Goal: Task Accomplishment & Management: Use online tool/utility

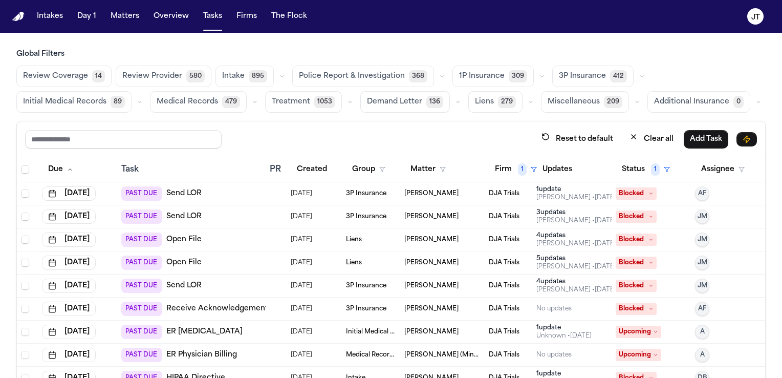
scroll to position [60, 0]
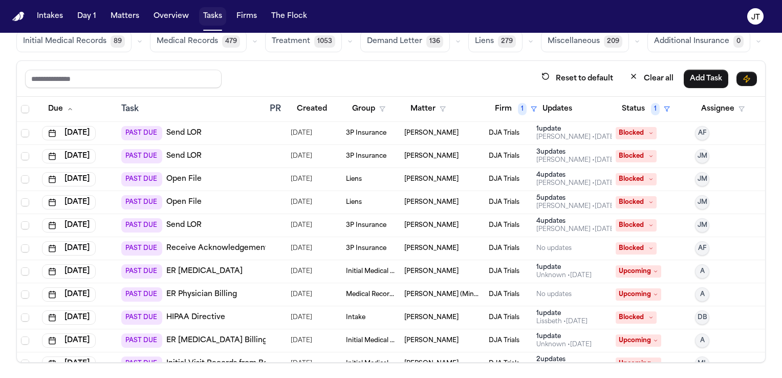
click at [207, 15] on button "Tasks" at bounding box center [212, 16] width 27 height 18
click at [17, 15] on img "Home" at bounding box center [18, 17] width 12 height 10
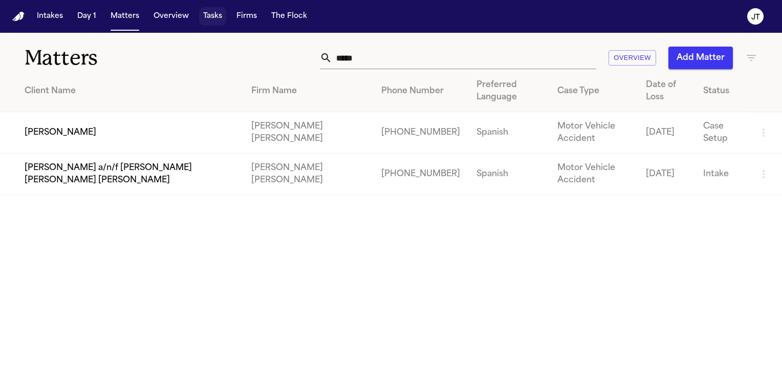
click at [213, 9] on button "Tasks" at bounding box center [212, 16] width 27 height 18
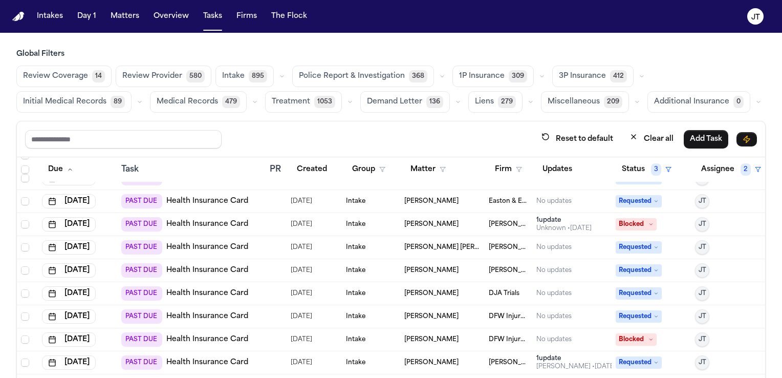
scroll to position [41, 0]
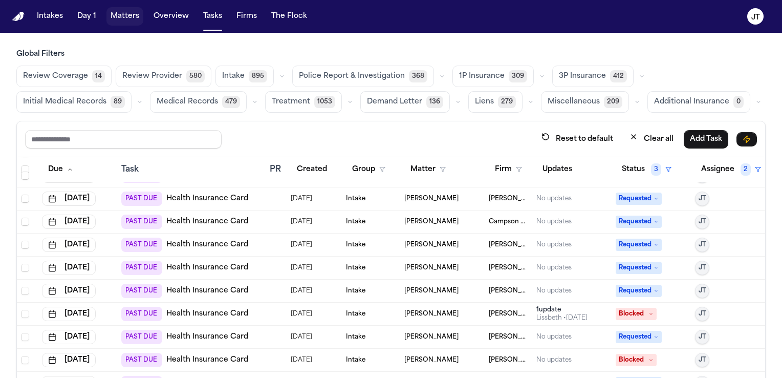
click at [127, 16] on button "Matters" at bounding box center [125, 16] width 37 height 18
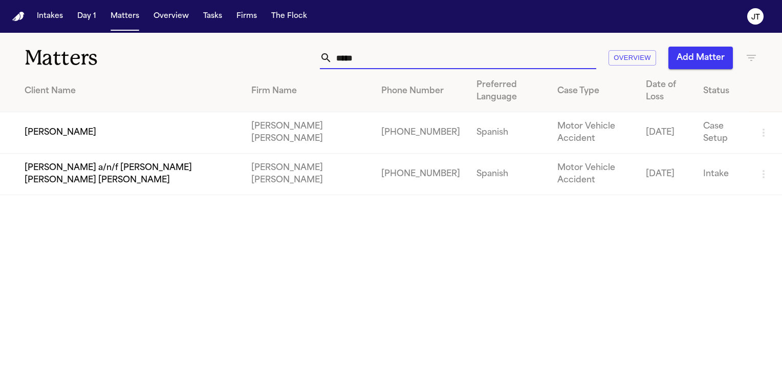
drag, startPoint x: 379, startPoint y: 58, endPoint x: 260, endPoint y: 52, distance: 119.5
click at [257, 54] on div "***** Overview Add Matter" at bounding box center [494, 58] width 528 height 23
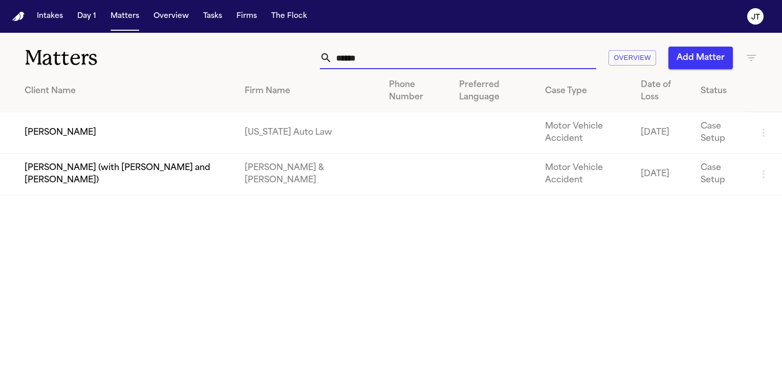
type input "******"
click at [62, 124] on td "[PERSON_NAME]" at bounding box center [118, 132] width 237 height 41
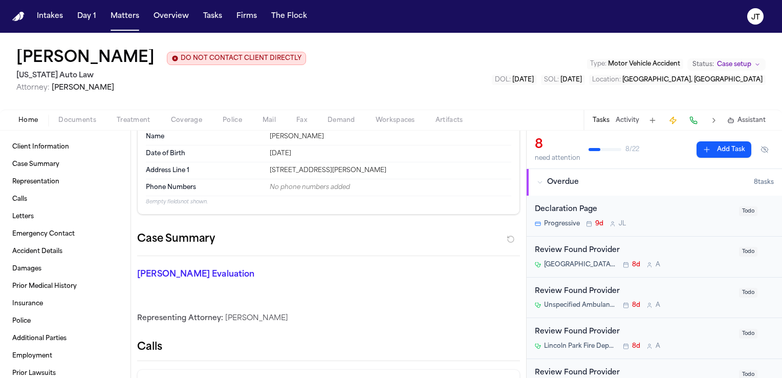
scroll to position [51, 0]
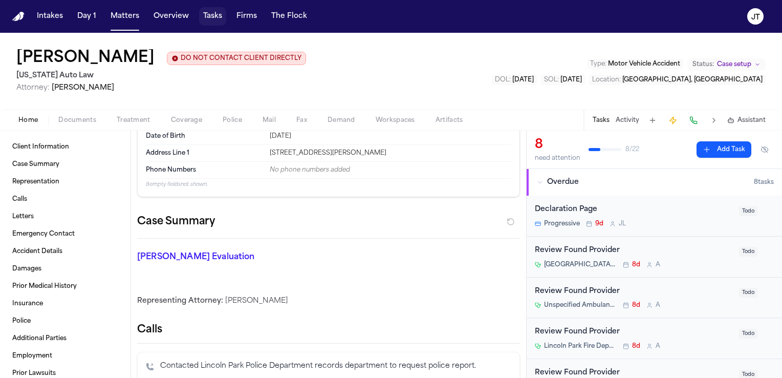
click at [207, 17] on button "Tasks" at bounding box center [212, 16] width 27 height 18
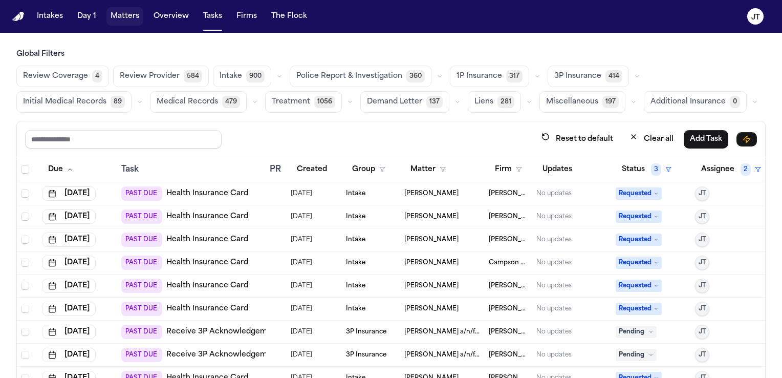
click at [120, 18] on button "Matters" at bounding box center [125, 16] width 37 height 18
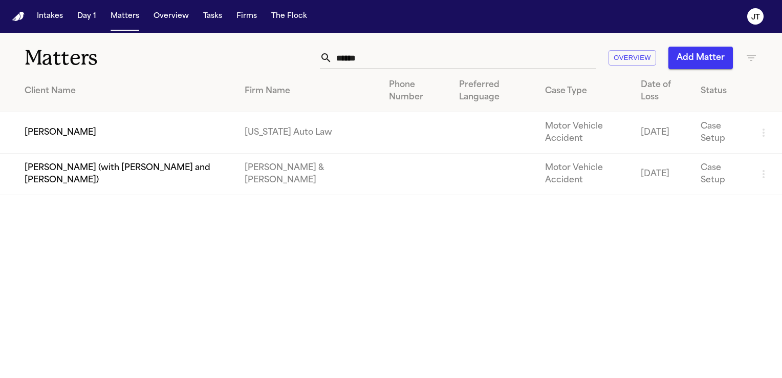
click at [63, 140] on td "[PERSON_NAME]" at bounding box center [118, 132] width 237 height 41
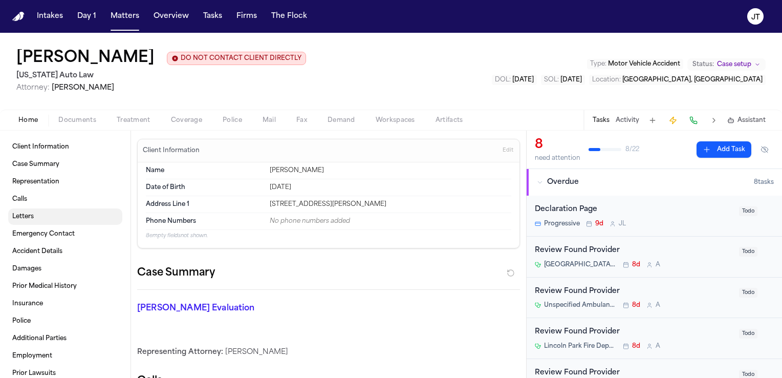
click at [13, 217] on span "Letters" at bounding box center [23, 217] width 22 height 8
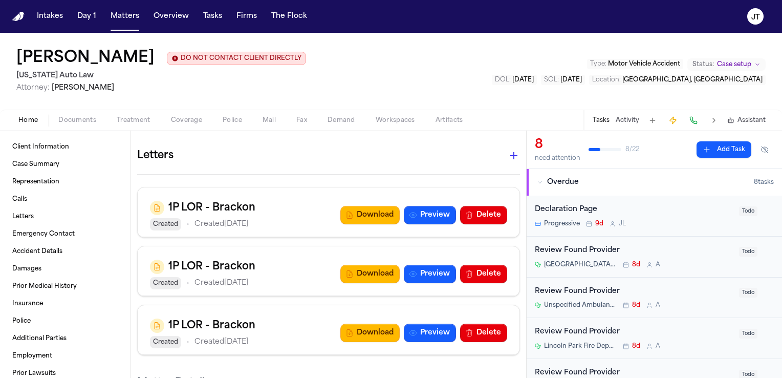
scroll to position [761, 0]
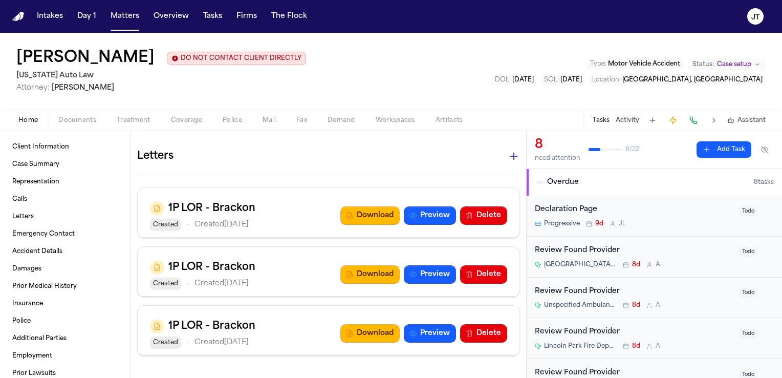
click at [75, 116] on span "Documents" at bounding box center [77, 120] width 38 height 8
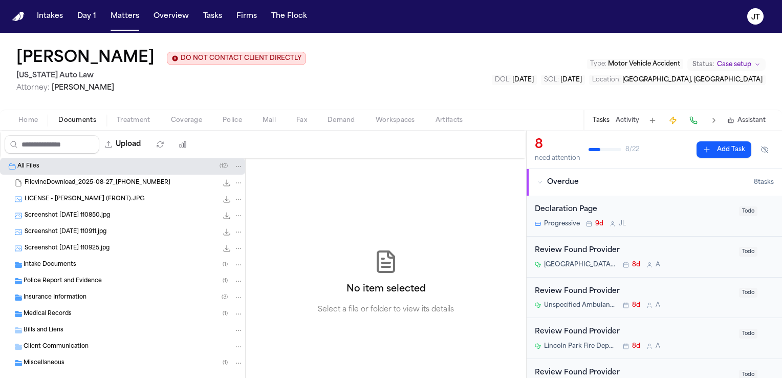
click at [53, 296] on span "Insurance Information" at bounding box center [55, 297] width 63 height 9
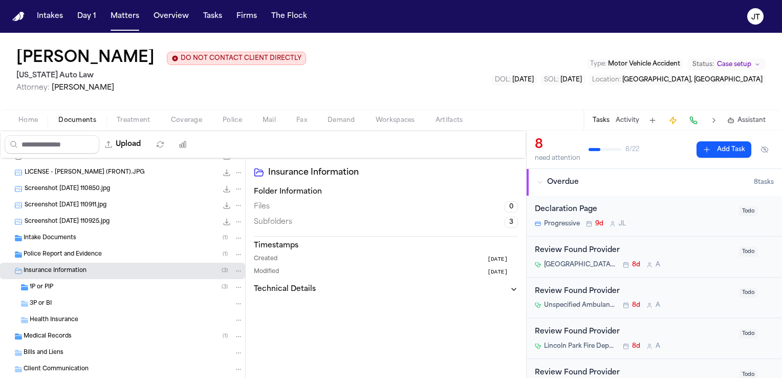
scroll to position [51, 0]
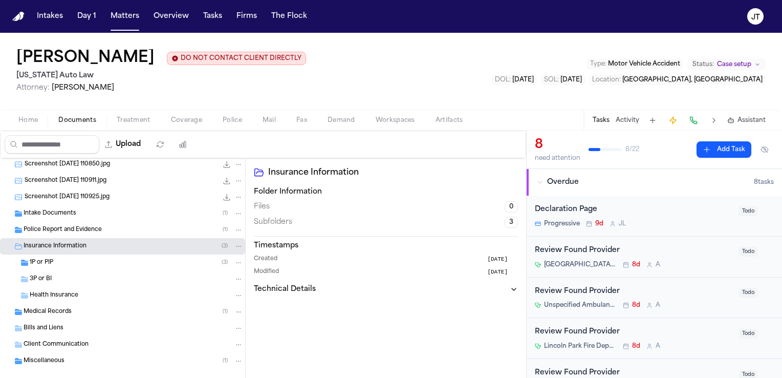
click at [31, 278] on span "3P or BI" at bounding box center [41, 279] width 22 height 9
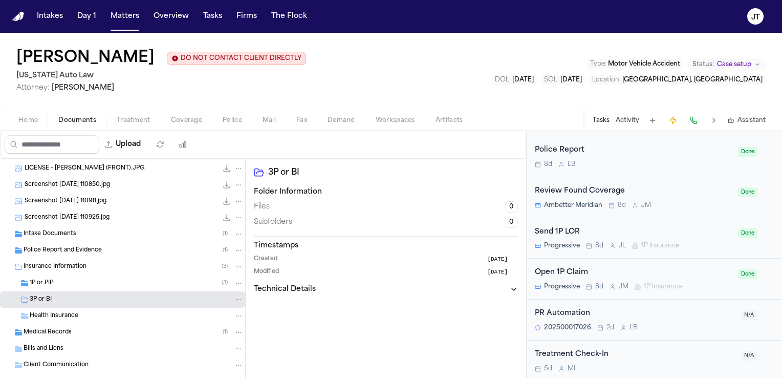
scroll to position [0, 0]
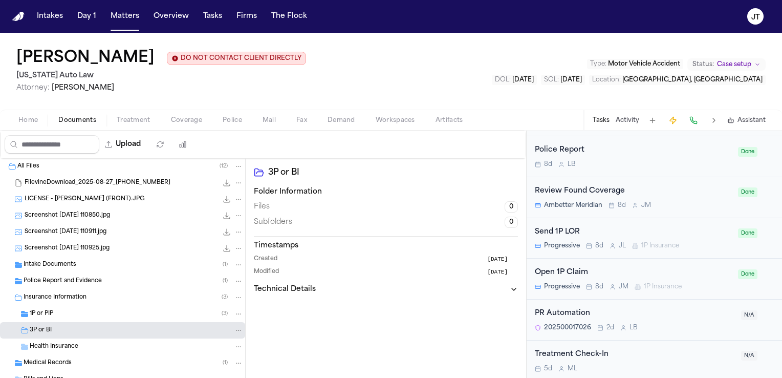
click at [45, 244] on span "Screenshot [DATE] 110925.jpg" at bounding box center [67, 248] width 85 height 9
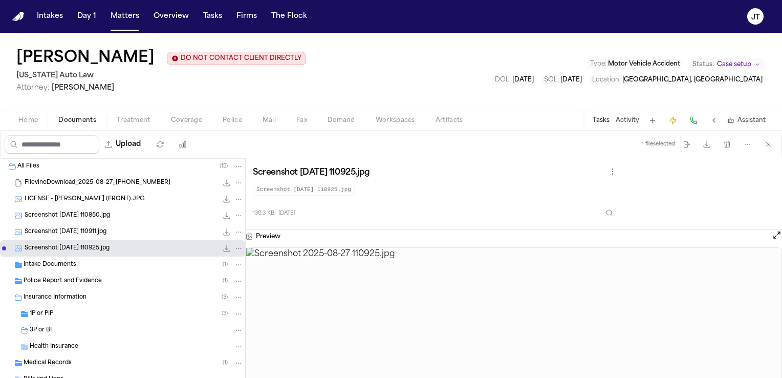
click at [248, 233] on icon at bounding box center [249, 236] width 7 height 7
click at [472, 327] on img at bounding box center [514, 327] width 536 height 158
click at [235, 247] on icon "File: Screenshot 2025-08-27 110925.jpg" at bounding box center [238, 248] width 7 height 7
click at [125, 246] on div "Screenshot [DATE] 110925.jpg 130.3 KB • JPG" at bounding box center [134, 248] width 219 height 10
click at [102, 244] on span "Screenshot [DATE] 110925.jpg" at bounding box center [67, 248] width 85 height 9
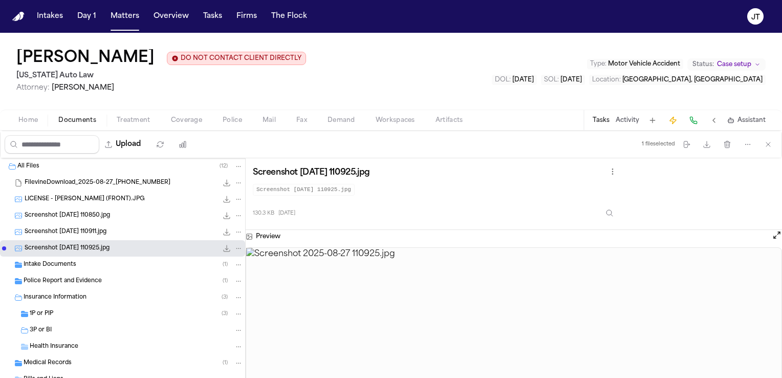
click at [102, 244] on span "Screenshot [DATE] 110925.jpg" at bounding box center [67, 248] width 85 height 9
click at [494, 306] on img at bounding box center [514, 327] width 536 height 158
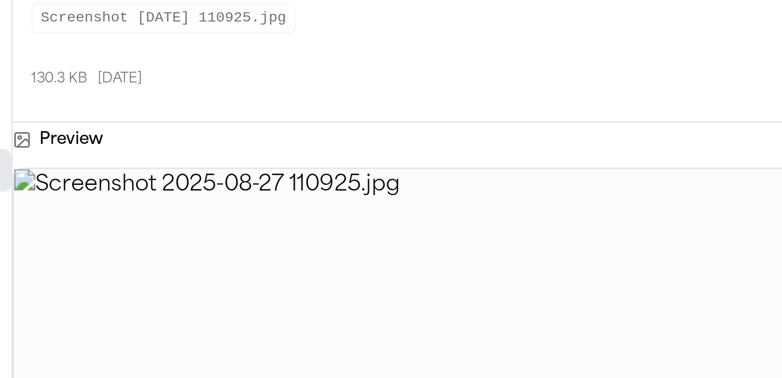
drag, startPoint x: 315, startPoint y: 239, endPoint x: 286, endPoint y: 231, distance: 29.8
click at [287, 231] on div "Preview" at bounding box center [514, 236] width 537 height 13
click at [247, 236] on icon at bounding box center [249, 236] width 7 height 7
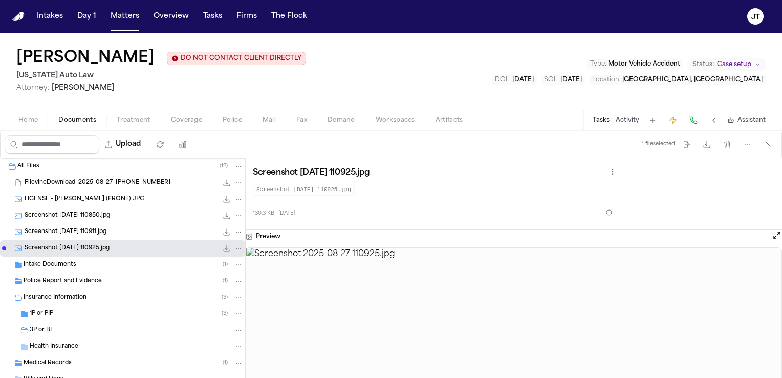
click at [432, 283] on img at bounding box center [514, 327] width 536 height 158
click at [778, 234] on button "Open preview" at bounding box center [777, 235] width 10 height 10
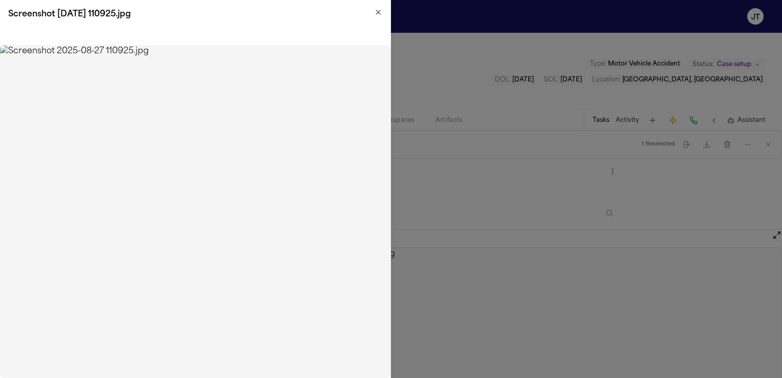
click at [377, 13] on icon "button" at bounding box center [378, 12] width 8 height 8
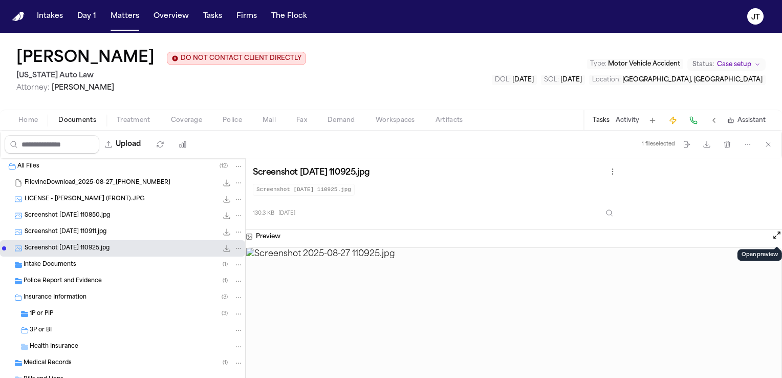
click at [48, 224] on div "Screenshot [DATE] 110911.jpg 187.3 KB • JPG" at bounding box center [122, 232] width 245 height 16
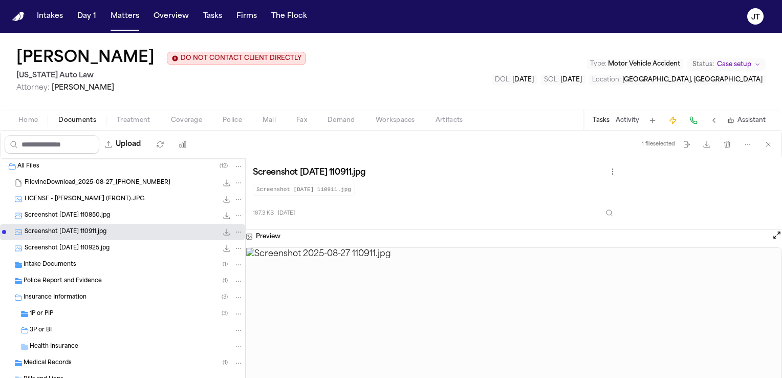
click at [235, 228] on icon "File: Screenshot 2025-08-27 110911.jpg" at bounding box center [238, 231] width 7 height 7
click at [218, 232] on div "187.3 KB • JPG" at bounding box center [231, 232] width 26 height 10
drag, startPoint x: 68, startPoint y: 228, endPoint x: 74, endPoint y: 327, distance: 98.5
click at [74, 327] on div "All Files ( 12 ) FilevineDownload_2025-08-27_[PHONE_NUMBER] 24.7 MB LICENSE - […" at bounding box center [122, 314] width 245 height 313
click at [235, 233] on icon "File: Screenshot 2025-08-27 110911.jpg" at bounding box center [238, 231] width 7 height 7
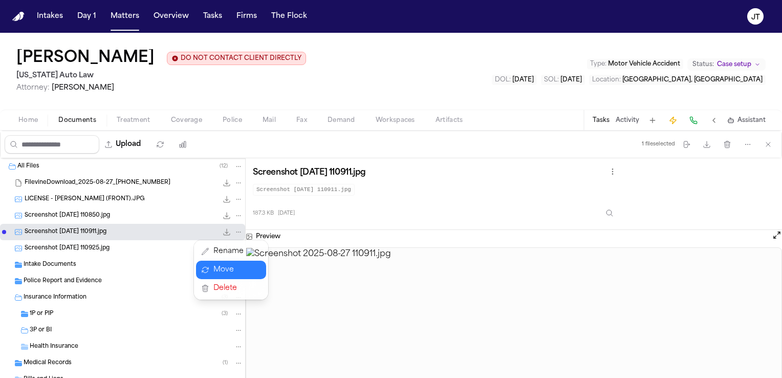
click at [226, 273] on button "Move" at bounding box center [231, 270] width 70 height 18
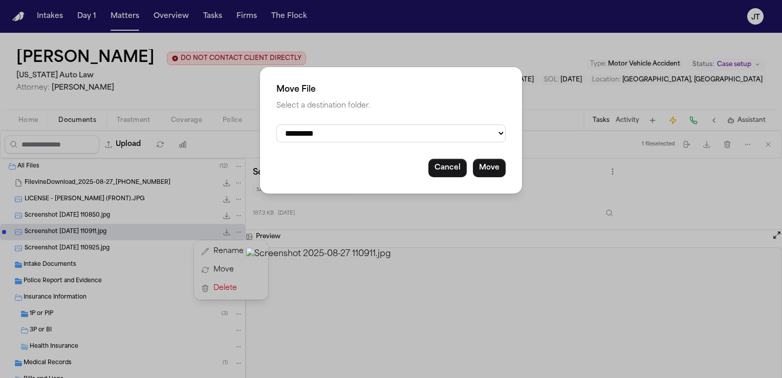
click at [499, 134] on select "**********" at bounding box center [391, 133] width 229 height 18
select select "**********"
click at [277, 124] on select "**********" at bounding box center [391, 133] width 229 height 18
click at [491, 167] on button "Move" at bounding box center [489, 168] width 33 height 18
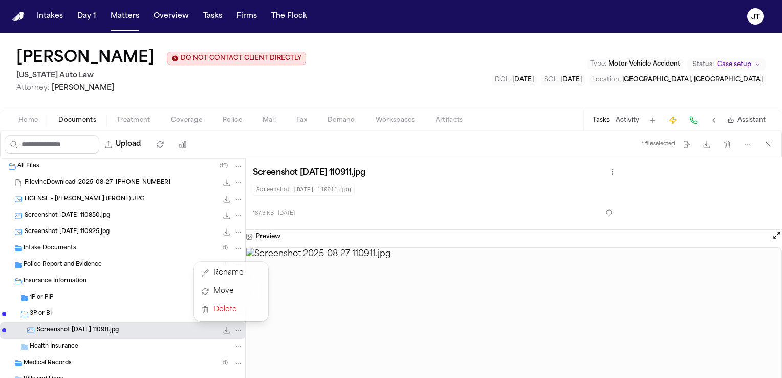
click at [50, 228] on div "All Files ( 12 ) FilevineDownload_2025-08-27_[PHONE_NUMBER] 24.7 MB LICENSE - […" at bounding box center [122, 314] width 245 height 313
click at [79, 228] on span "Screenshot [DATE] 110925.jpg" at bounding box center [67, 232] width 85 height 9
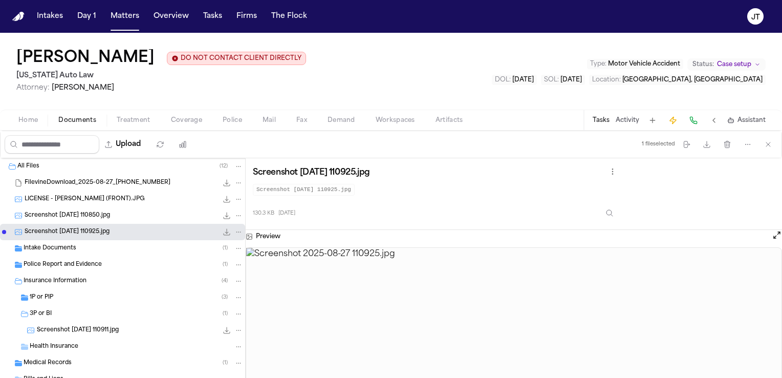
click at [235, 230] on icon "File: Screenshot 2025-08-27 110925.jpg" at bounding box center [238, 231] width 7 height 7
click at [221, 268] on button "Move" at bounding box center [231, 270] width 70 height 18
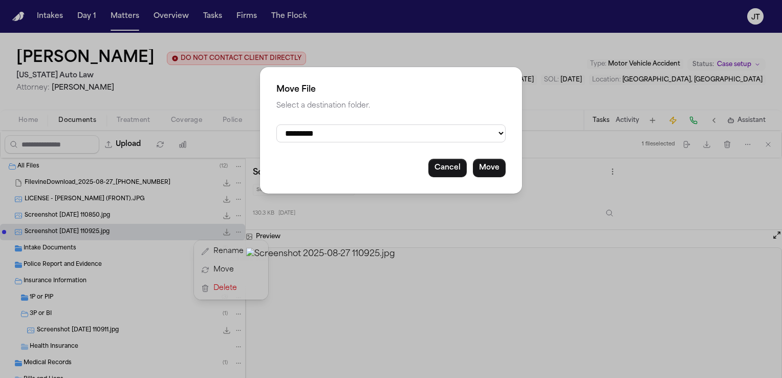
click at [401, 137] on select "**********" at bounding box center [391, 133] width 229 height 18
select select "**********"
click at [277, 124] on select "**********" at bounding box center [391, 133] width 229 height 18
click at [501, 164] on button "Move" at bounding box center [489, 168] width 33 height 18
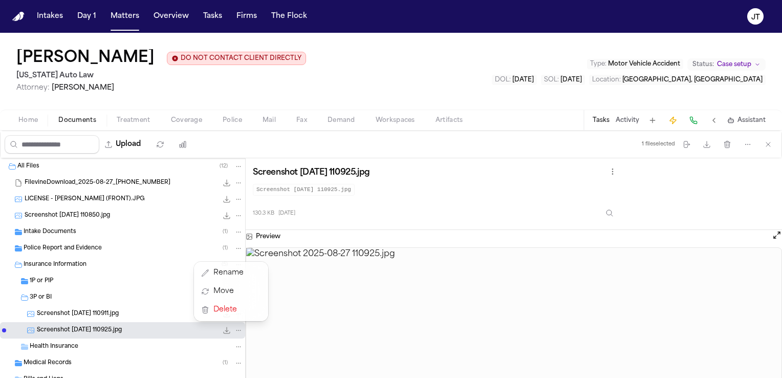
click at [49, 214] on div "All Files ( 12 ) FilevineDownload_2025-08-27_[PHONE_NUMBER] 24.7 MB LICENSE - […" at bounding box center [122, 314] width 245 height 313
click at [57, 217] on span "Screenshot [DATE] 110850.jpg" at bounding box center [68, 215] width 86 height 9
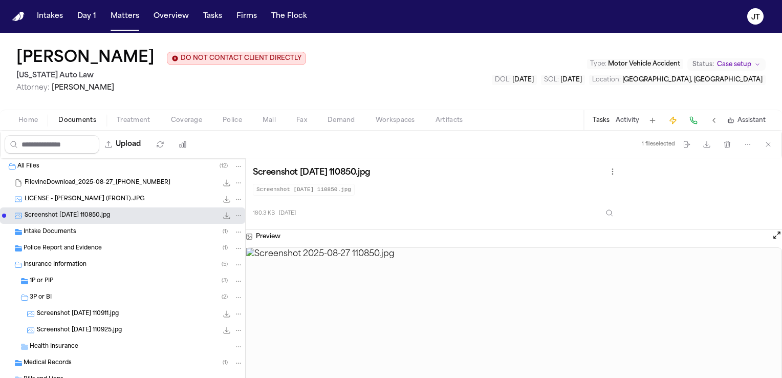
drag, startPoint x: 98, startPoint y: 215, endPoint x: 98, endPoint y: 297, distance: 82.4
click at [98, 297] on div "All Files ( 12 ) FilevineDownload_2025-08-27_[PHONE_NUMBER] 24.7 MB LICENSE - […" at bounding box center [122, 314] width 245 height 313
click at [235, 212] on icon "File: Screenshot 2025-08-27 110850.jpg" at bounding box center [238, 215] width 7 height 7
click at [226, 251] on button "Move" at bounding box center [231, 253] width 70 height 18
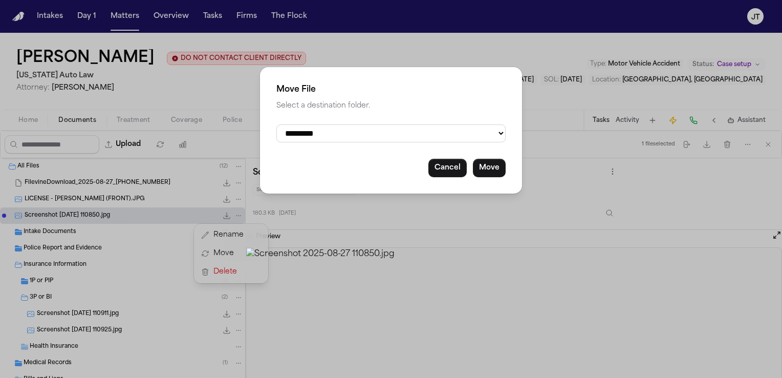
click at [456, 140] on select "**********" at bounding box center [391, 133] width 229 height 18
select select "**********"
click at [277, 124] on select "**********" at bounding box center [391, 133] width 229 height 18
click at [497, 164] on button "Move" at bounding box center [489, 168] width 33 height 18
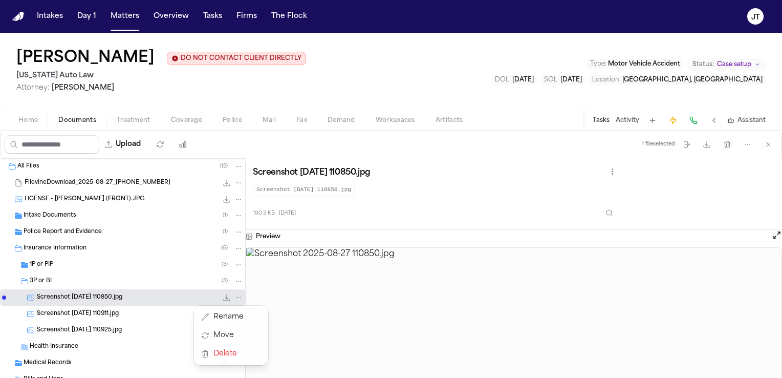
click at [92, 179] on div "All Files ( 12 ) FilevineDownload_2025-08-27_[PHONE_NUMBER] 24.7 MB LICENSE - […" at bounding box center [122, 314] width 245 height 313
click at [92, 179] on span "FilevineDownload_2025-08-27_[PHONE_NUMBER]" at bounding box center [98, 183] width 146 height 9
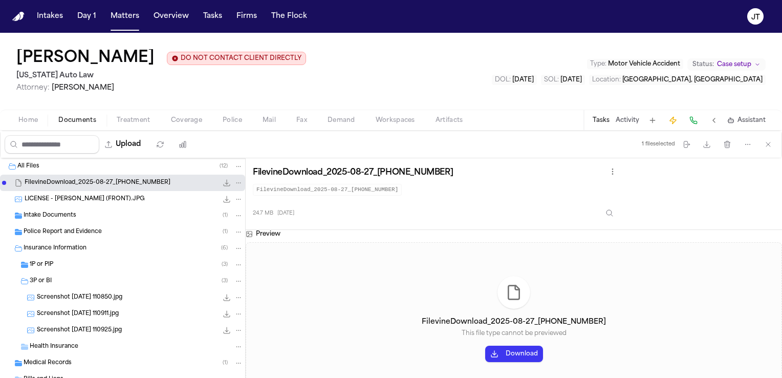
click at [515, 354] on button "Download" at bounding box center [514, 354] width 58 height 16
click at [412, 75] on div "[PERSON_NAME] DO NOT CONTACT CLIENT DIRECTLY DO NOT CONTACT [US_STATE] Auto Law…" at bounding box center [391, 71] width 782 height 77
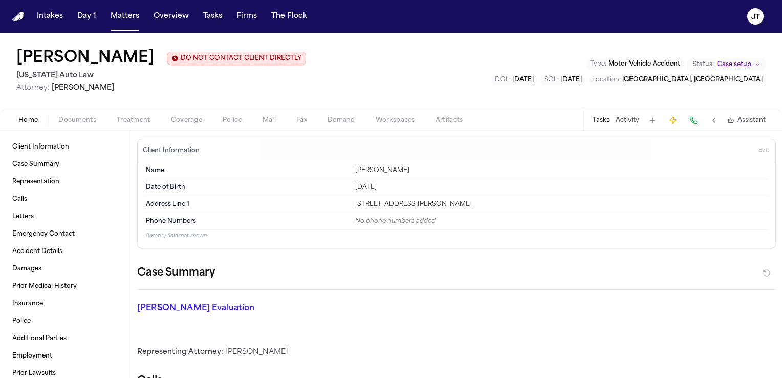
click at [23, 118] on span "Home" at bounding box center [27, 120] width 19 height 8
click at [31, 303] on span "Insurance" at bounding box center [27, 304] width 31 height 8
click at [26, 304] on span "Insurance" at bounding box center [27, 304] width 31 height 8
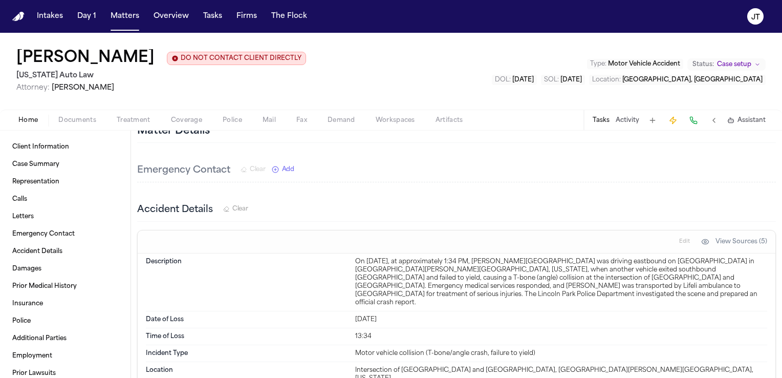
scroll to position [852, 0]
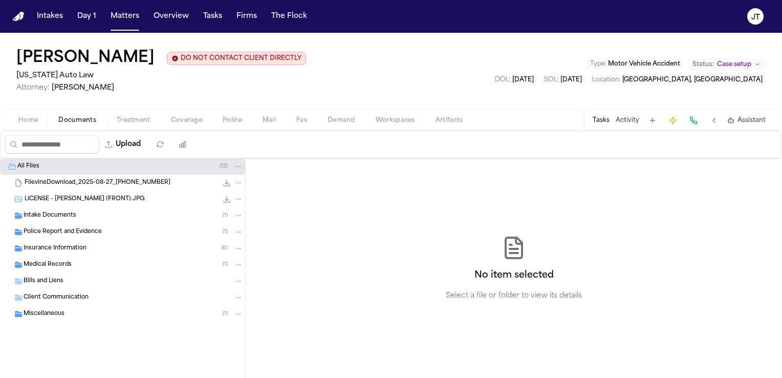
click at [74, 116] on span "Documents" at bounding box center [77, 120] width 38 height 8
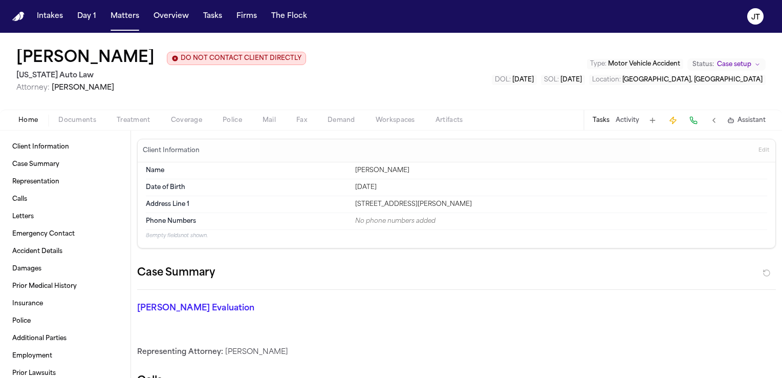
click at [23, 121] on span "Home" at bounding box center [27, 120] width 19 height 8
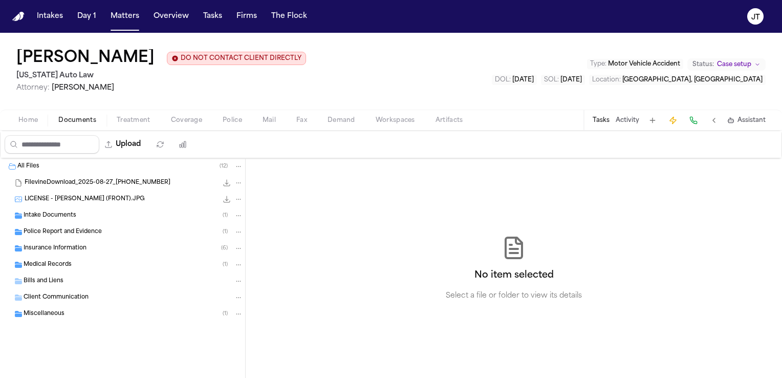
click at [61, 122] on span "Documents" at bounding box center [77, 120] width 38 height 8
click at [34, 249] on span "Insurance Information" at bounding box center [55, 248] width 63 height 9
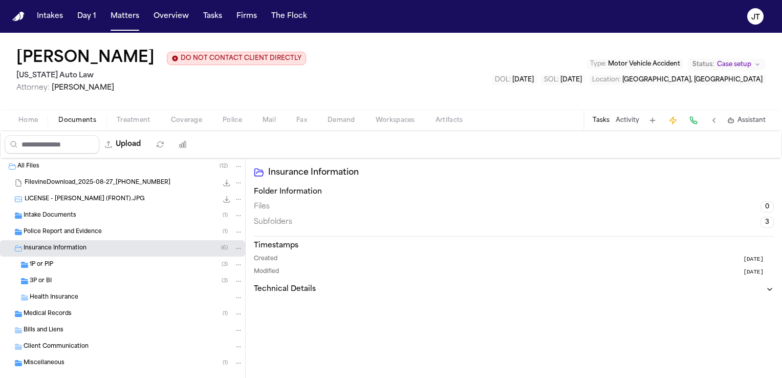
click at [37, 277] on span "3P or BI" at bounding box center [41, 281] width 22 height 9
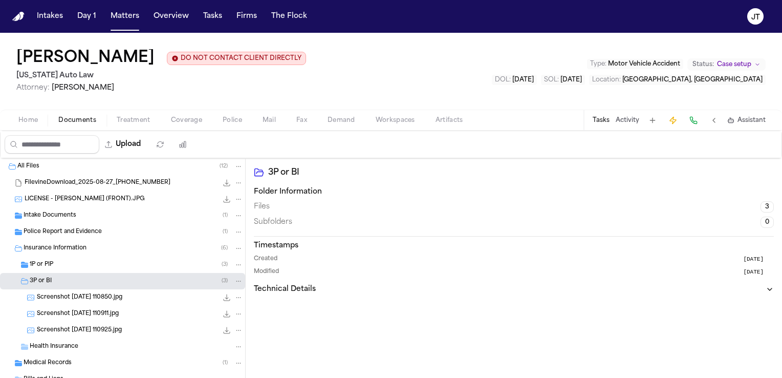
click at [74, 298] on span "Screenshot [DATE] 110850.jpg" at bounding box center [80, 297] width 86 height 9
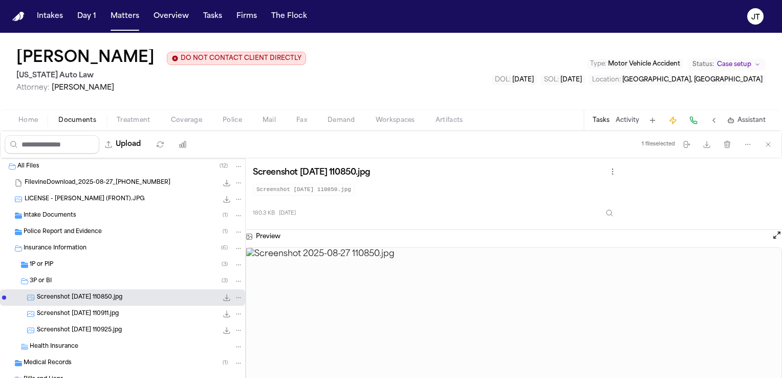
click at [28, 121] on span "Home" at bounding box center [27, 120] width 19 height 8
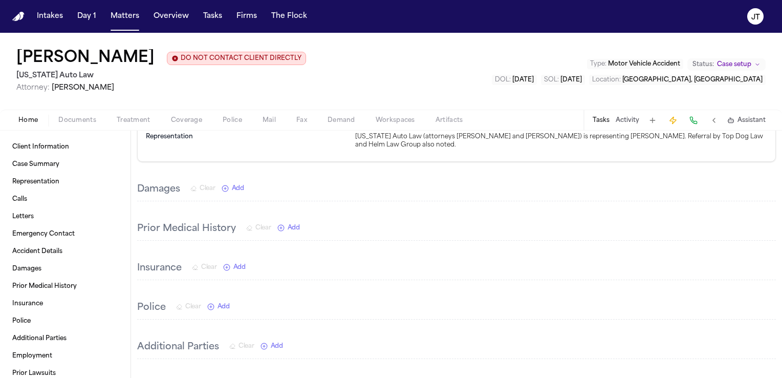
scroll to position [1383, 0]
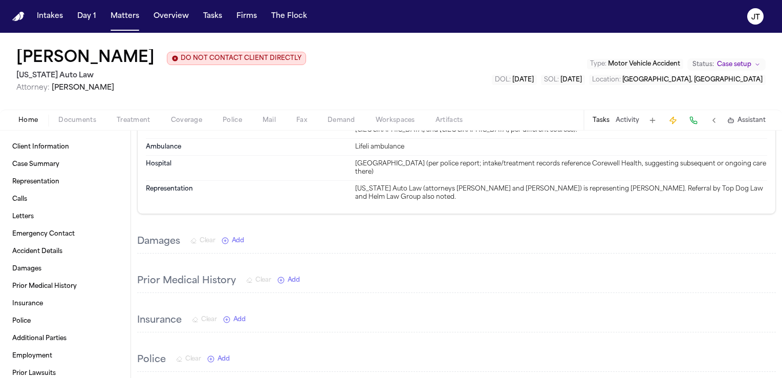
click at [194, 118] on span "Coverage" at bounding box center [186, 120] width 31 height 8
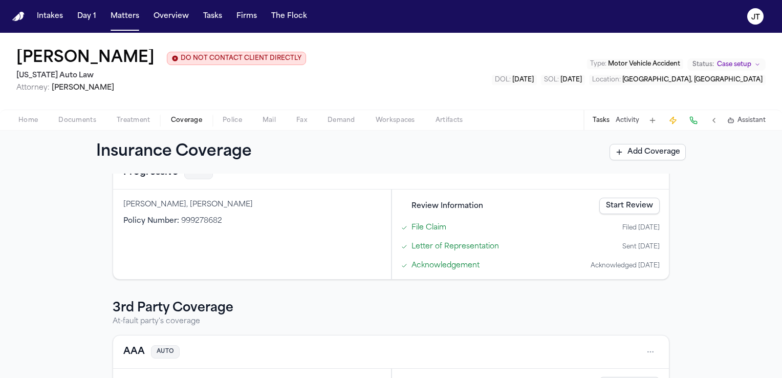
scroll to position [229, 0]
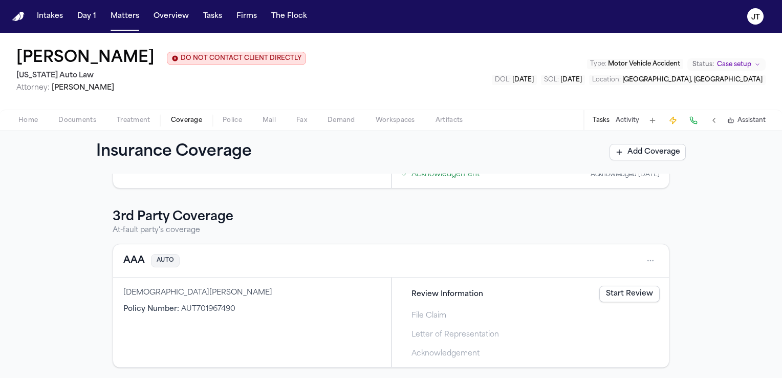
click at [644, 290] on link "Start Review" at bounding box center [630, 294] width 60 height 16
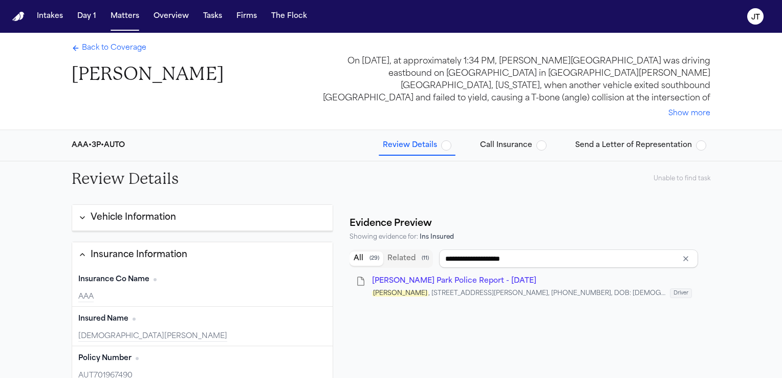
scroll to position [51, 0]
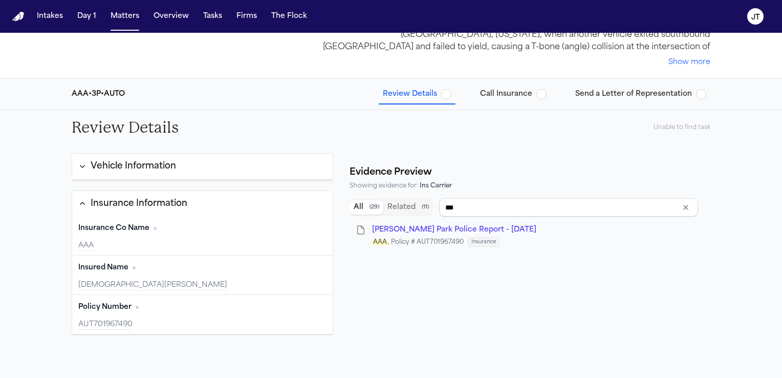
click at [78, 164] on icon "button" at bounding box center [82, 166] width 8 height 8
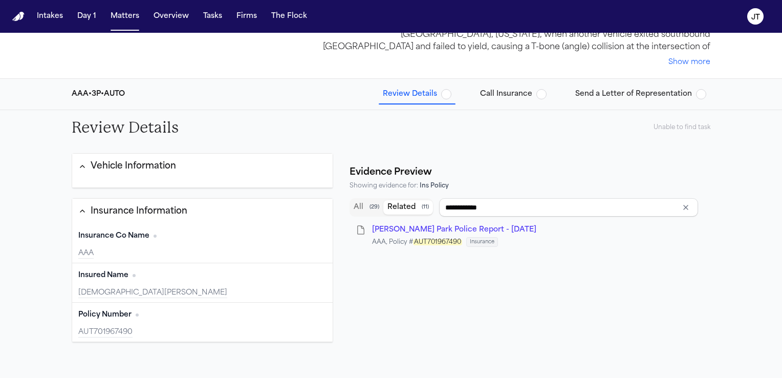
click at [395, 207] on button "Related ( 11 )" at bounding box center [409, 207] width 50 height 14
type input "***"
click at [116, 257] on div "AAA" at bounding box center [202, 253] width 248 height 10
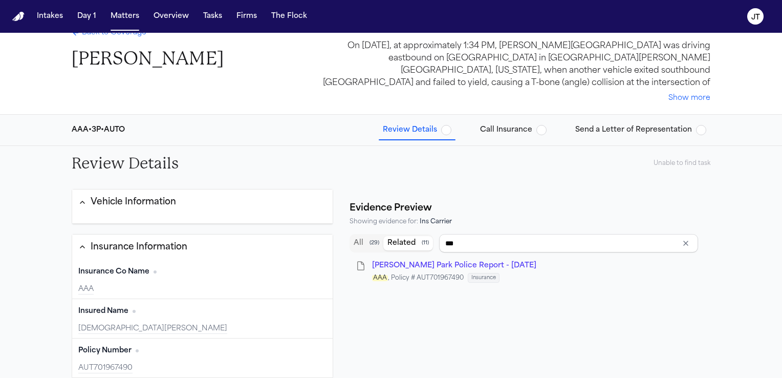
scroll to position [0, 0]
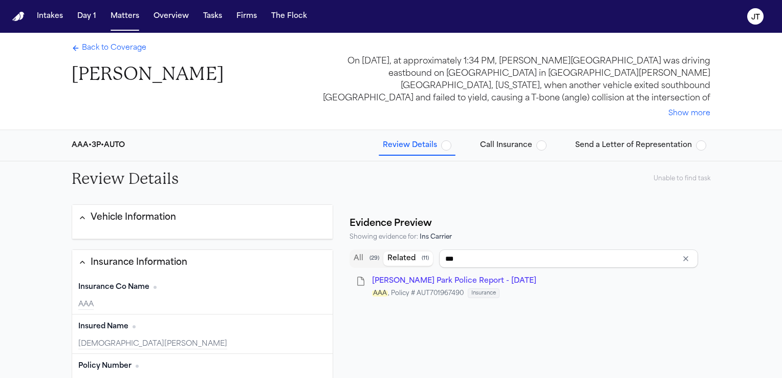
click at [102, 44] on span "Back to Coverage" at bounding box center [114, 48] width 65 height 10
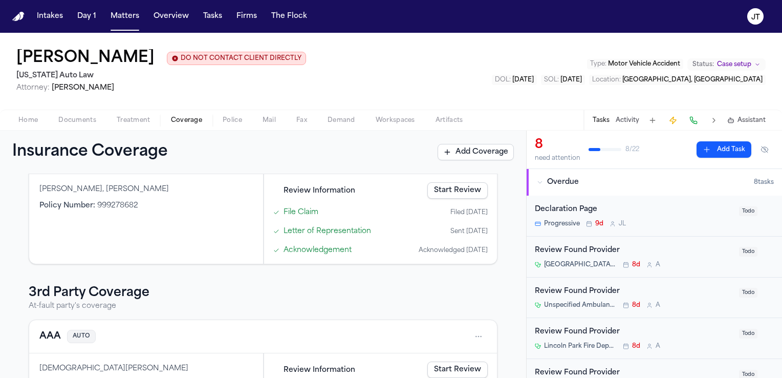
scroll to position [229, 0]
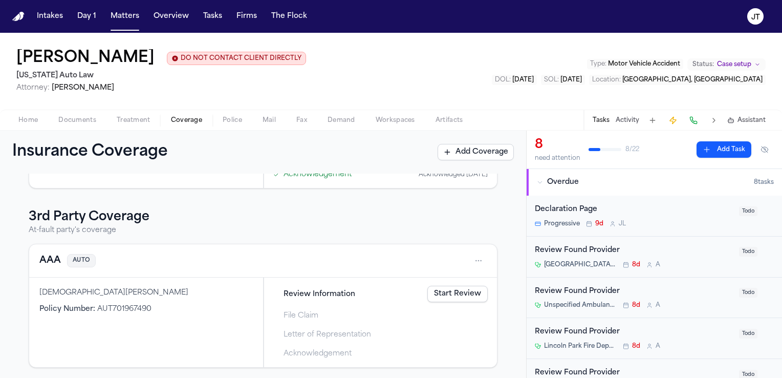
click at [451, 295] on link "Start Review" at bounding box center [458, 294] width 60 height 16
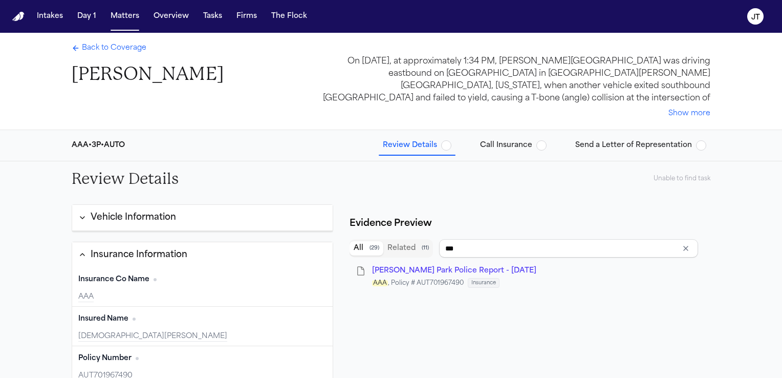
click at [445, 146] on span "button" at bounding box center [446, 145] width 10 height 10
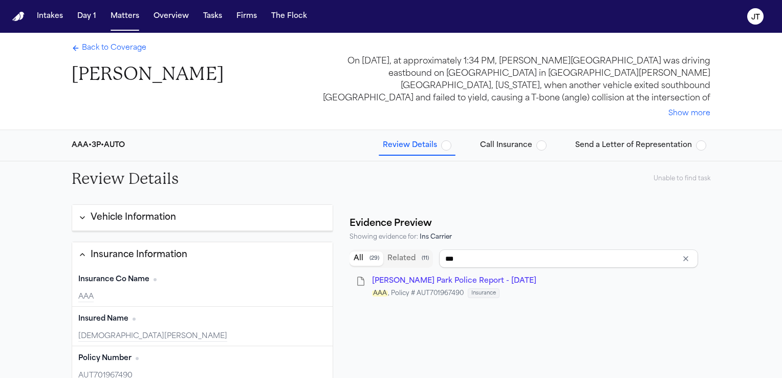
click at [213, 299] on div "AAA" at bounding box center [202, 297] width 248 height 10
click at [449, 144] on span "button" at bounding box center [446, 145] width 10 height 10
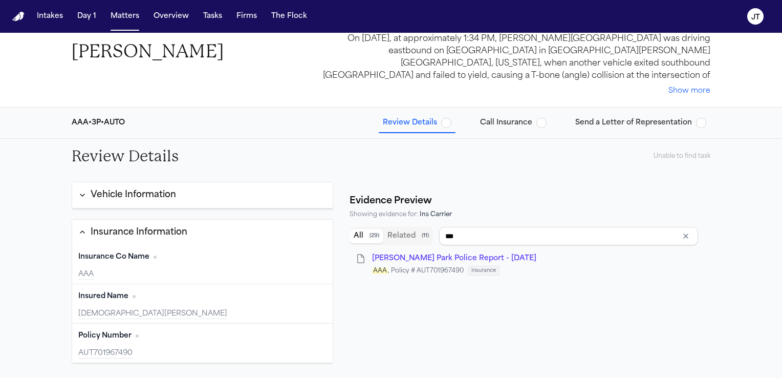
scroll to position [22, 0]
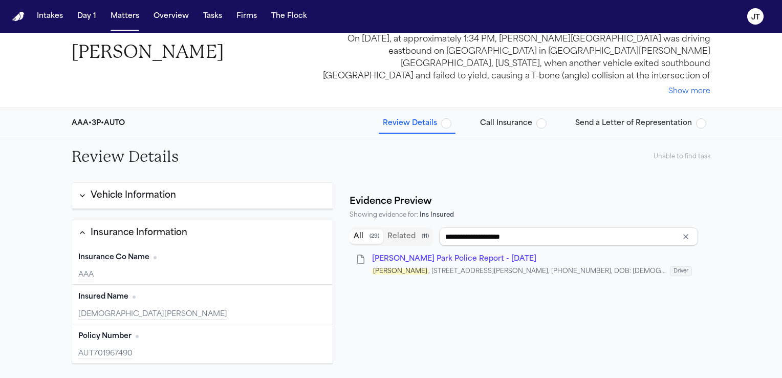
type input "***"
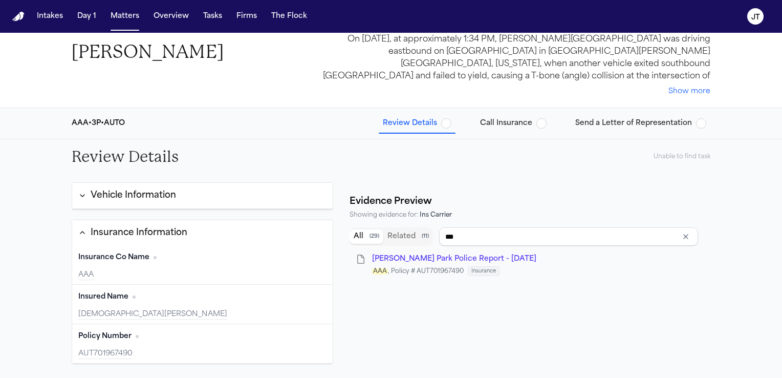
click at [449, 126] on span "button" at bounding box center [446, 123] width 10 height 10
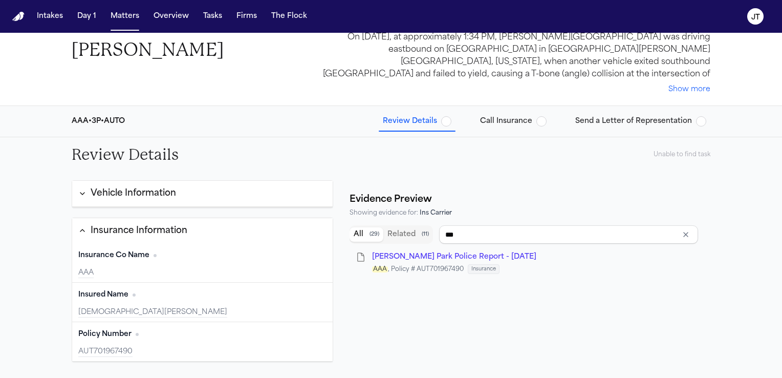
scroll to position [0, 0]
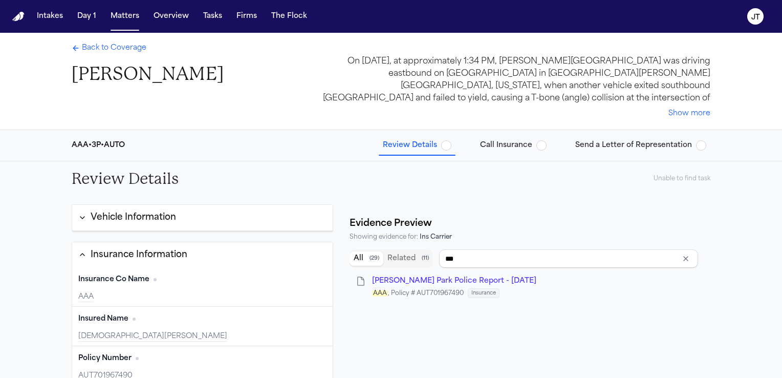
click at [447, 151] on button "Review Details" at bounding box center [417, 145] width 77 height 18
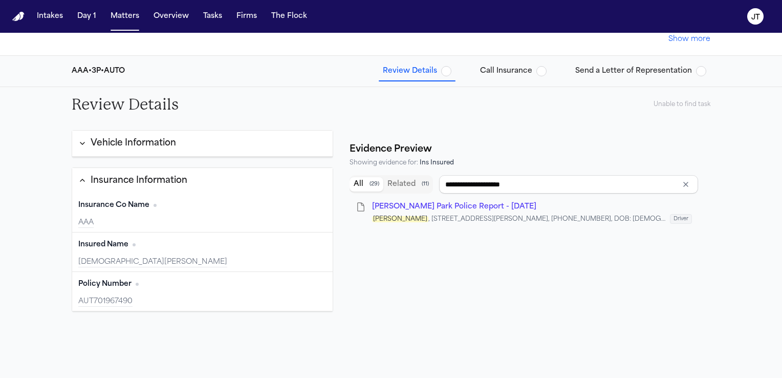
scroll to position [51, 0]
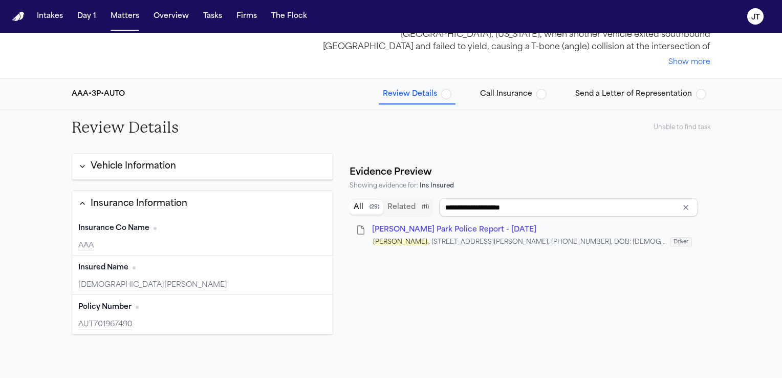
type input "***"
click at [518, 94] on span "Call Insurance" at bounding box center [506, 94] width 52 height 10
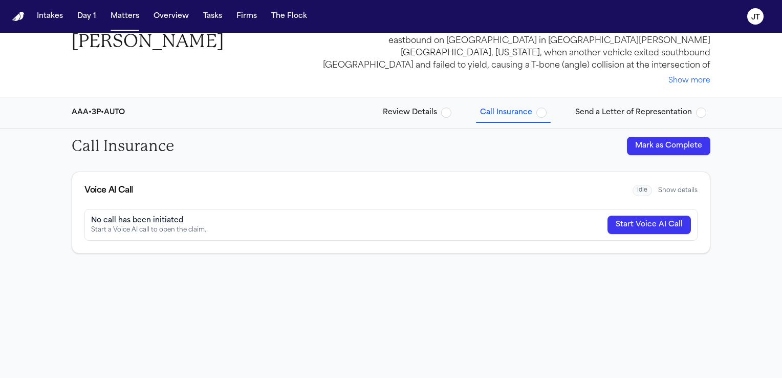
scroll to position [33, 0]
click at [398, 112] on span "Review Details" at bounding box center [410, 113] width 54 height 10
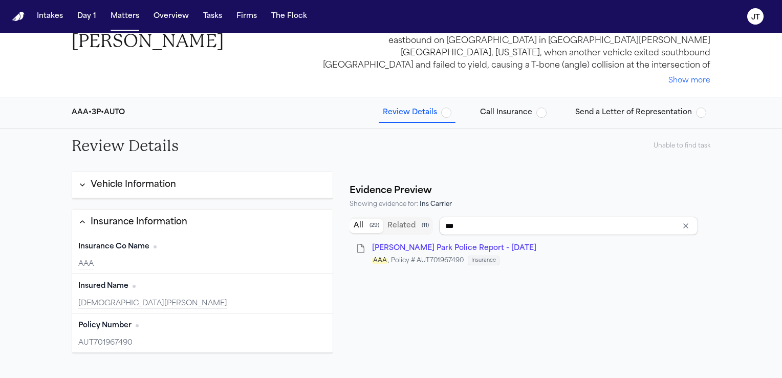
click at [520, 111] on span "Call Insurance" at bounding box center [506, 113] width 52 height 10
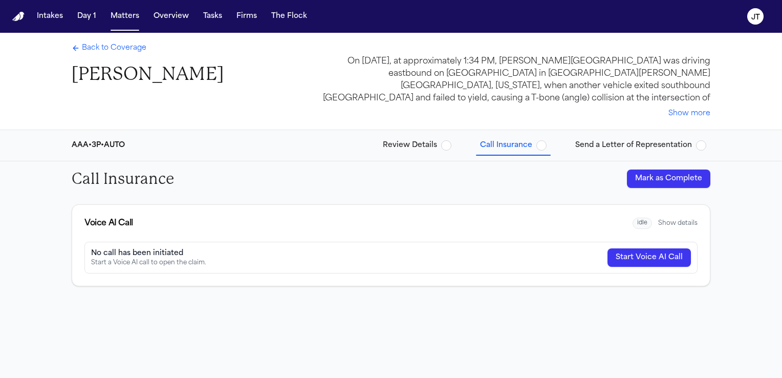
scroll to position [33, 0]
